Goal: Information Seeking & Learning: Learn about a topic

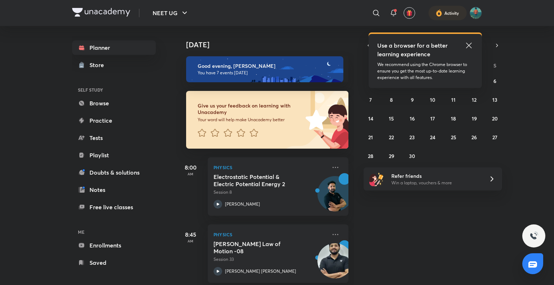
click at [467, 47] on icon at bounding box center [468, 45] width 5 height 5
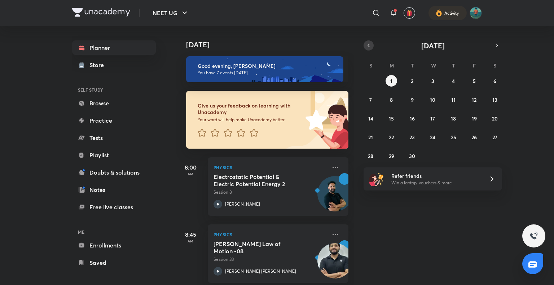
click at [366, 44] on icon "button" at bounding box center [369, 45] width 6 height 6
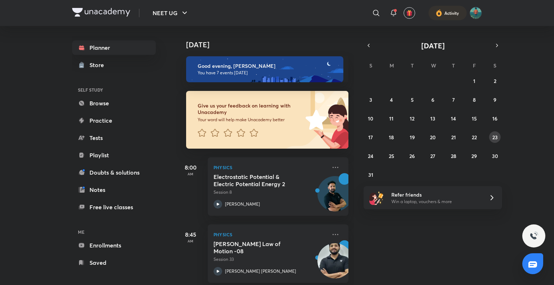
click at [496, 136] on abbr "23" at bounding box center [494, 137] width 5 height 7
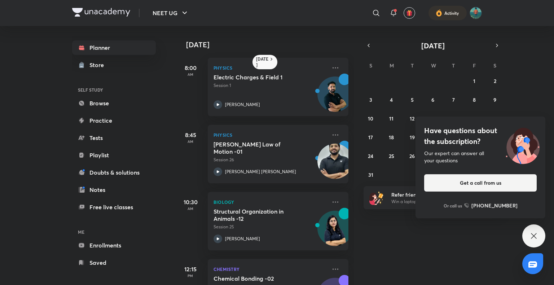
click at [535, 234] on icon at bounding box center [533, 235] width 5 height 5
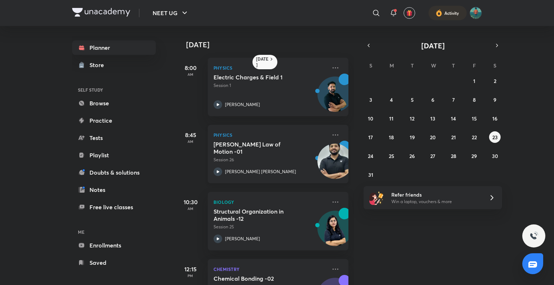
click at [219, 171] on icon at bounding box center [217, 171] width 9 height 9
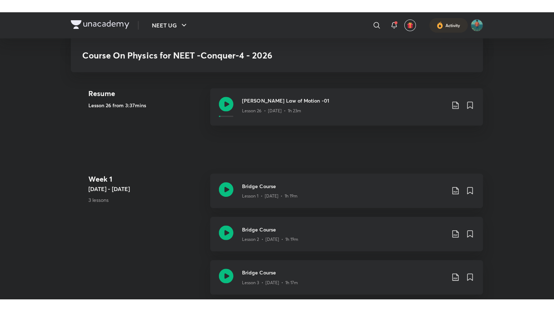
scroll to position [166, 0]
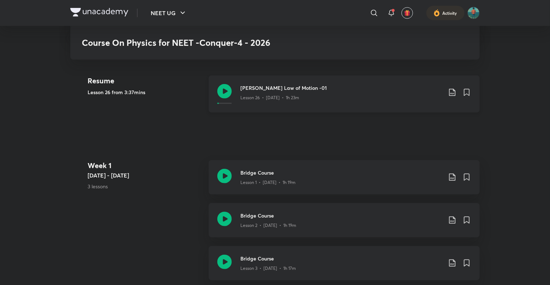
click at [219, 92] on icon at bounding box center [224, 91] width 14 height 14
